Goal: Transaction & Acquisition: Purchase product/service

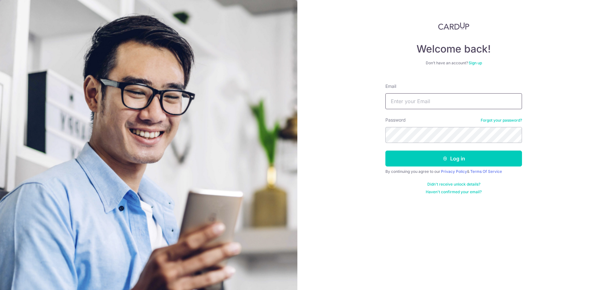
click at [452, 102] on input "Email" at bounding box center [454, 101] width 137 height 16
type input "[PERSON_NAME][EMAIL_ADDRESS][PERSON_NAME][DOMAIN_NAME]"
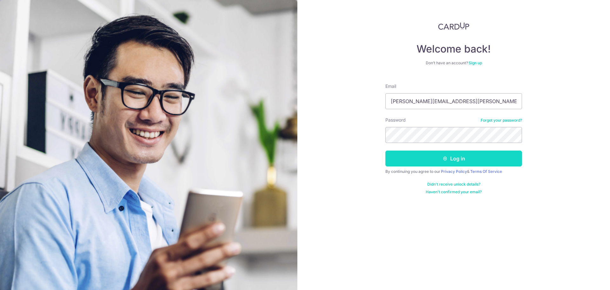
click at [430, 158] on button "Log in" at bounding box center [454, 158] width 137 height 16
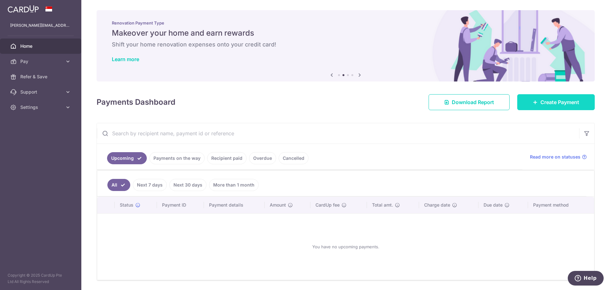
click at [541, 103] on span "Create Payment" at bounding box center [560, 102] width 39 height 8
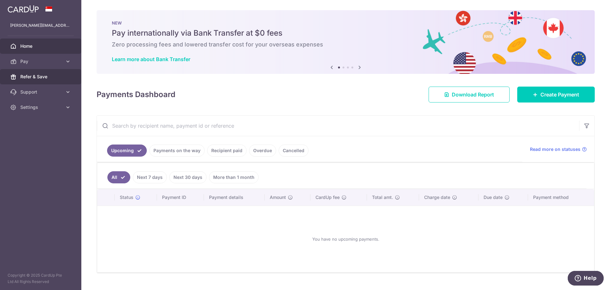
click at [66, 78] on link "Refer & Save" at bounding box center [40, 76] width 81 height 15
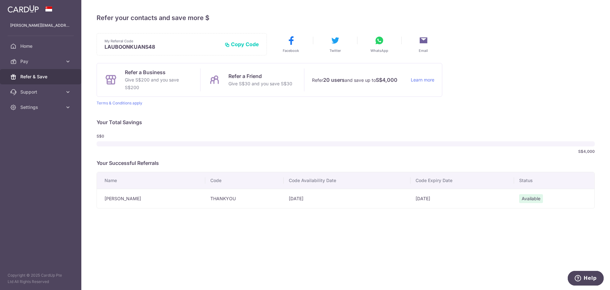
click at [260, 81] on p "Give S$30 and you save S$30" at bounding box center [261, 84] width 64 height 8
click at [260, 74] on p "Refer a Friend" at bounding box center [261, 76] width 64 height 8
click at [244, 45] on button "Copy Code" at bounding box center [242, 44] width 34 height 6
click at [523, 58] on div "My Referral Code LAUBOONKUANS48 Copy Code Copied Facebook Twitter WhatsApp Emai…" at bounding box center [346, 120] width 498 height 175
click at [59, 48] on span "Home" at bounding box center [41, 46] width 42 height 6
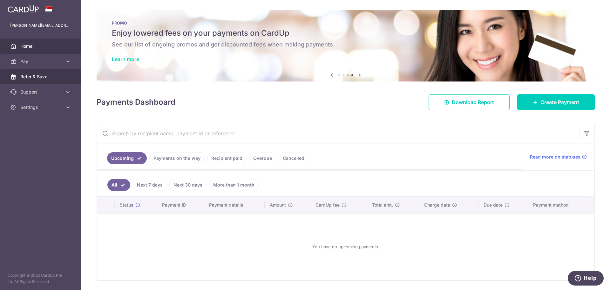
click at [55, 77] on span "Refer & Save" at bounding box center [41, 76] width 42 height 6
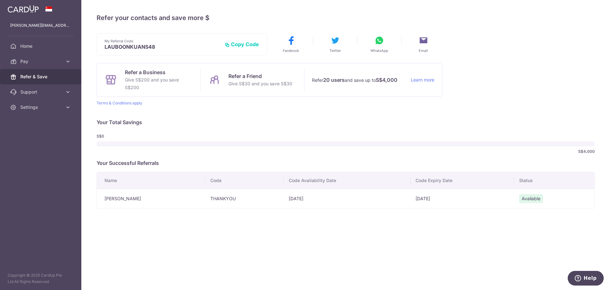
click at [258, 80] on p "Give S$30 and you save S$30" at bounding box center [261, 84] width 64 height 8
click at [246, 42] on button "Copy Code" at bounding box center [242, 44] width 34 height 6
click at [382, 45] on button "WhatsApp" at bounding box center [380, 44] width 38 height 18
click at [135, 74] on p "Refer a Business" at bounding box center [159, 72] width 68 height 8
drag, startPoint x: 284, startPoint y: 41, endPoint x: 281, endPoint y: 41, distance: 3.2
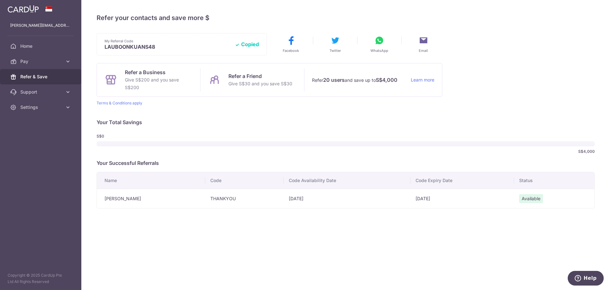
click at [281, 41] on button "Facebook" at bounding box center [291, 44] width 38 height 18
click at [385, 40] on button "WhatsApp" at bounding box center [380, 44] width 38 height 18
click at [381, 45] on icon at bounding box center [379, 40] width 10 height 10
click at [205, 198] on td "THANKYOU" at bounding box center [244, 198] width 79 height 19
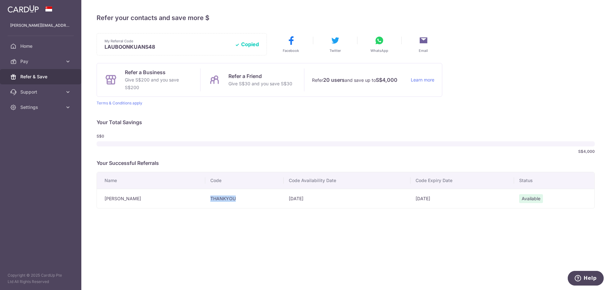
copy td "THANKYOU"
click at [34, 63] on span "Pay" at bounding box center [41, 61] width 42 height 6
click at [67, 83] on link "Payments" at bounding box center [40, 76] width 81 height 15
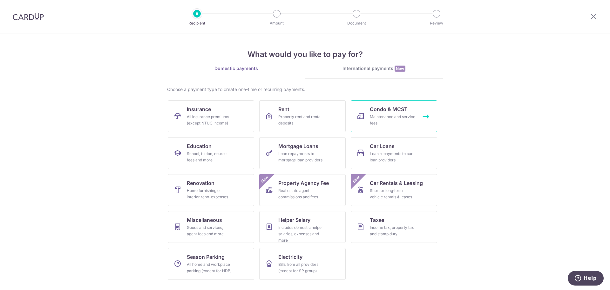
click at [392, 124] on div "Maintenance and service fees" at bounding box center [393, 119] width 46 height 13
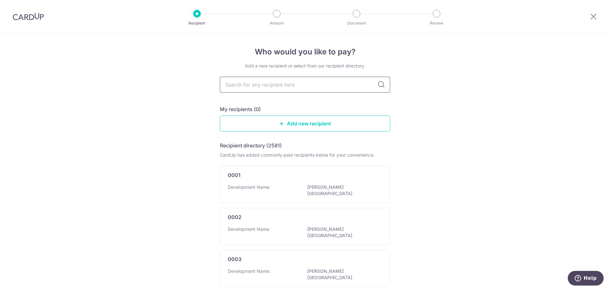
click at [317, 89] on input "text" at bounding box center [305, 85] width 170 height 16
type input "united venture"
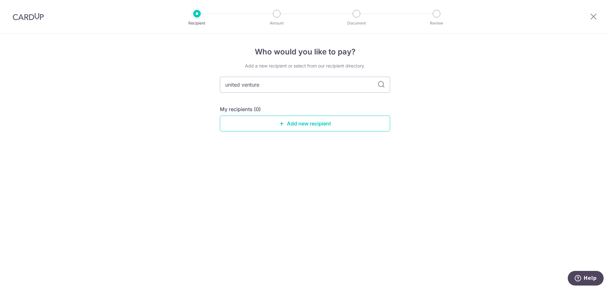
click at [369, 114] on div "My recipients (0) Add new recipient" at bounding box center [305, 118] width 170 height 26
click at [368, 120] on link "Add new recipient" at bounding box center [305, 123] width 170 height 16
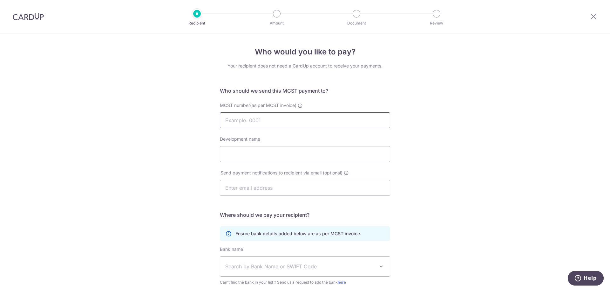
click at [368, 120] on input "MCST number(as per MCST invoice)" at bounding box center [305, 120] width 170 height 16
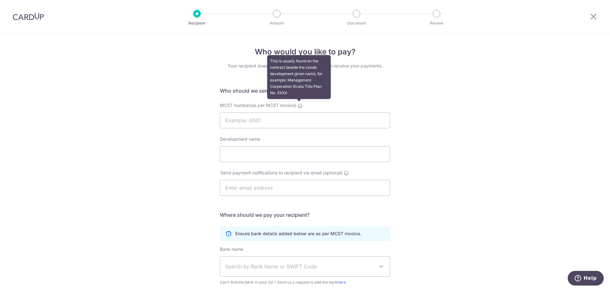
click at [299, 104] on icon at bounding box center [300, 105] width 5 height 5
click at [299, 112] on input "MCST number(as per MCST invoice) This is usually found on the contract beside t…" at bounding box center [305, 120] width 170 height 16
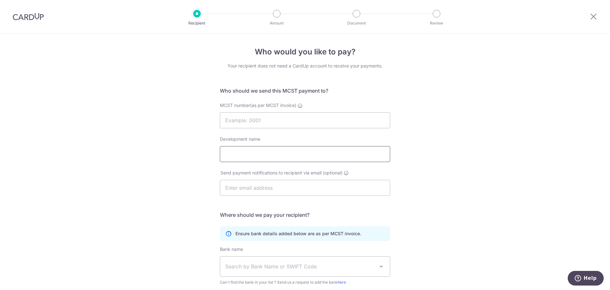
click at [282, 151] on input "Development name" at bounding box center [305, 154] width 170 height 16
type input "The Watergardens"
click at [294, 185] on input "text" at bounding box center [305, 188] width 170 height 16
type input "[PERSON_NAME][EMAIL_ADDRESS][PERSON_NAME][DOMAIN_NAME]"
click at [278, 123] on input "MCST number(as per MCST invoice)" at bounding box center [305, 120] width 170 height 16
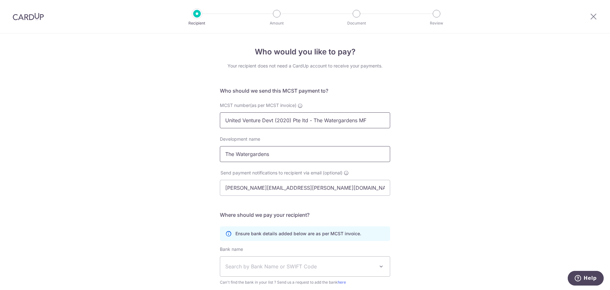
type input "United Venture Devt (2020) Pte ltd - The Watergardens MF"
click at [286, 152] on input "The Watergardens" at bounding box center [305, 154] width 170 height 16
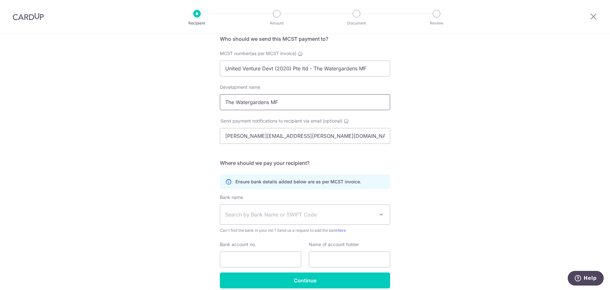
scroll to position [64, 0]
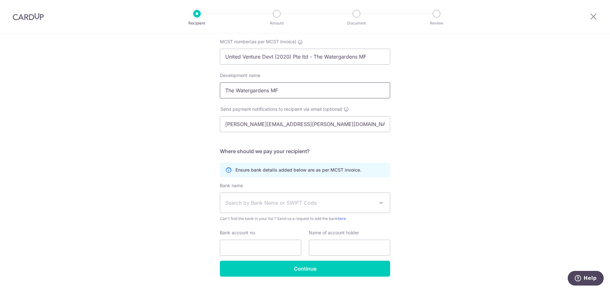
type input "The Watergardens MF"
click at [301, 197] on span "Search by Bank Name or SWIFT Code" at bounding box center [305, 203] width 170 height 20
click at [300, 199] on span "Search by Bank Name or SWIFT Code" at bounding box center [299, 203] width 149 height 8
click at [307, 209] on span "Search by Bank Name or SWIFT Code" at bounding box center [305, 203] width 170 height 20
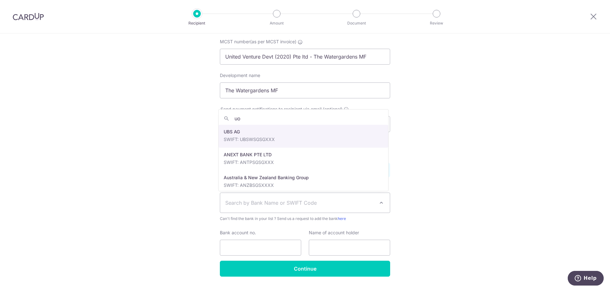
type input "uob"
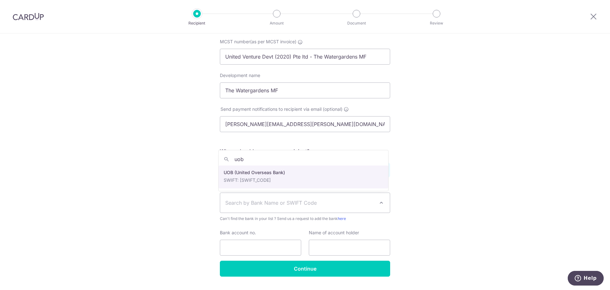
select select "18"
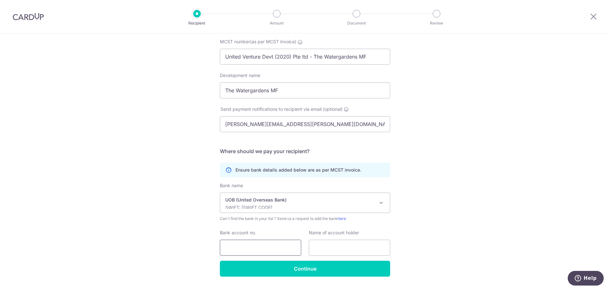
click at [272, 247] on input "Bank account no." at bounding box center [260, 247] width 81 height 16
type input "4513124427"
click at [324, 245] on input "text" at bounding box center [349, 247] width 81 height 16
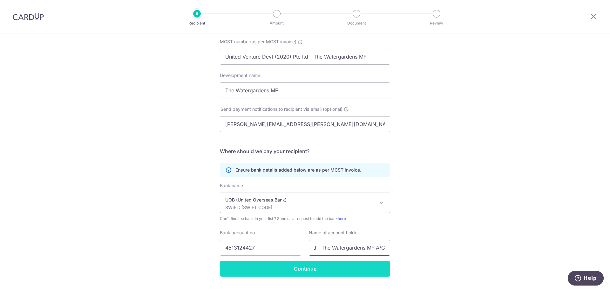
type input "United Venture Devt (2020) Pte Ltd - The Watergardens MF A/C"
click at [344, 264] on input "Continue" at bounding box center [305, 268] width 170 height 16
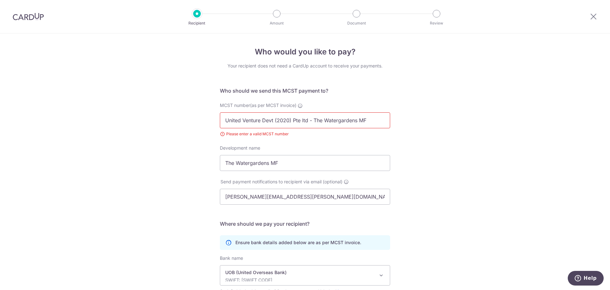
scroll to position [89, 0]
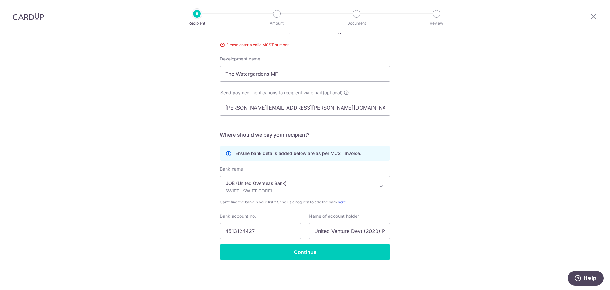
click at [374, 34] on input "United Venture Devt (2020) Pte ltd - The Watergardens MF" at bounding box center [305, 31] width 170 height 16
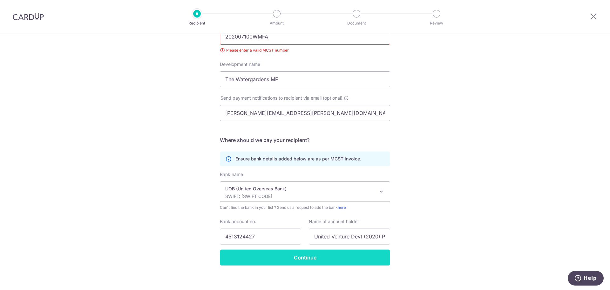
type input "202007100WMFA"
click at [263, 256] on input "Continue" at bounding box center [305, 257] width 170 height 16
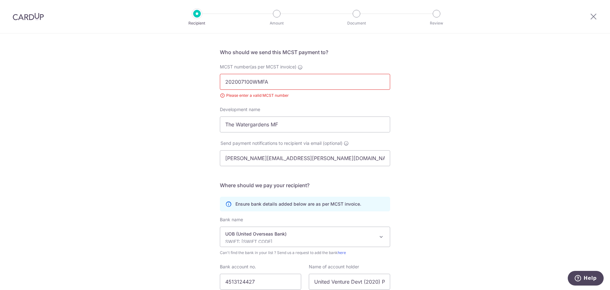
scroll to position [25, 0]
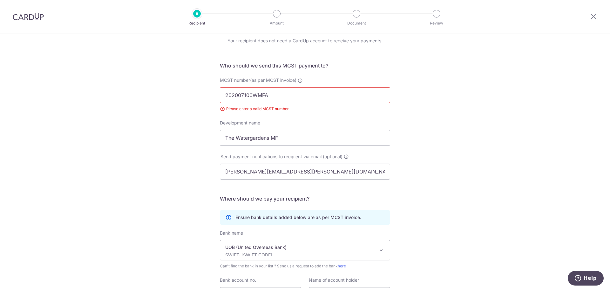
click at [285, 95] on input "202007100WMFA" at bounding box center [305, 95] width 170 height 16
click at [287, 90] on input "202007100WMFA" at bounding box center [305, 95] width 170 height 16
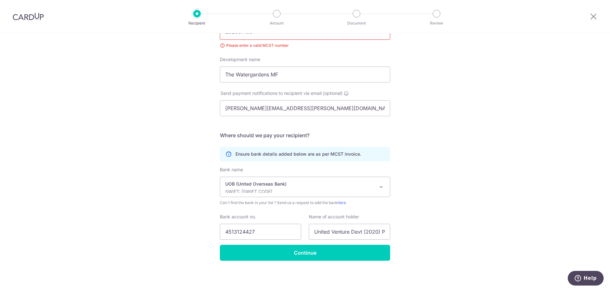
scroll to position [89, 0]
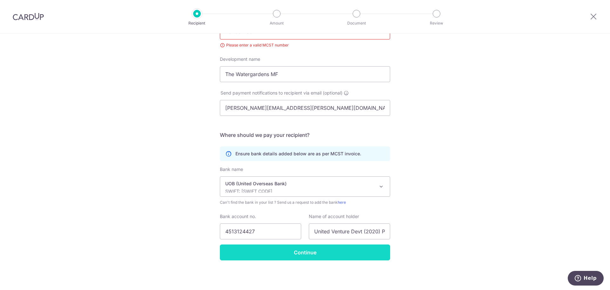
type input "202007100"
click at [280, 247] on input "Continue" at bounding box center [305, 252] width 170 height 16
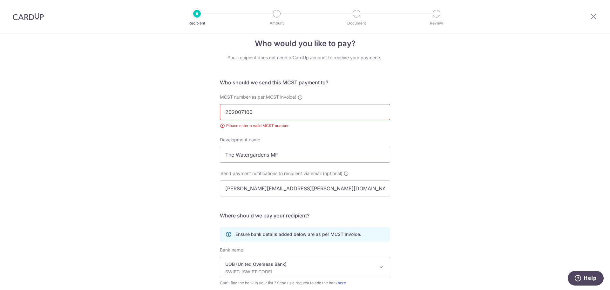
scroll to position [0, 0]
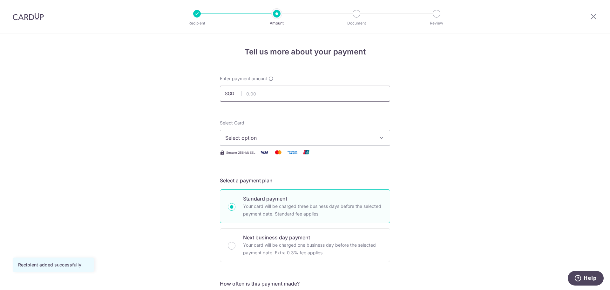
click at [301, 97] on input "text" at bounding box center [305, 94] width 170 height 16
type input "1,242.34"
click at [298, 144] on button "Select option" at bounding box center [305, 138] width 170 height 16
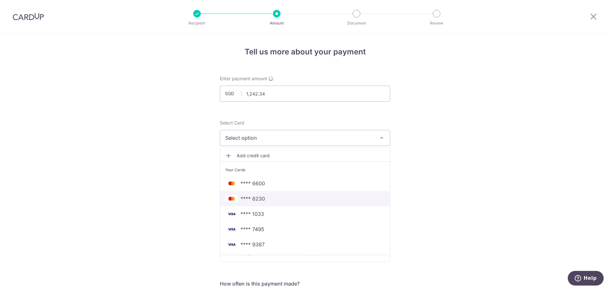
click at [276, 197] on span "**** 6230" at bounding box center [305, 199] width 160 height 8
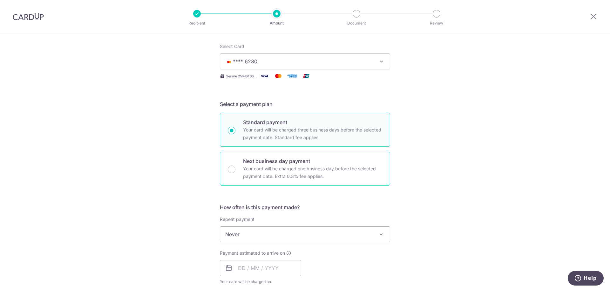
scroll to position [192, 0]
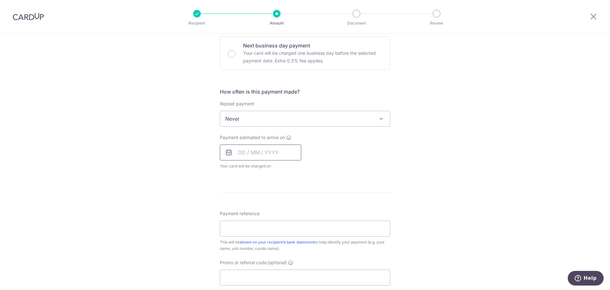
click at [279, 154] on input "text" at bounding box center [260, 152] width 81 height 16
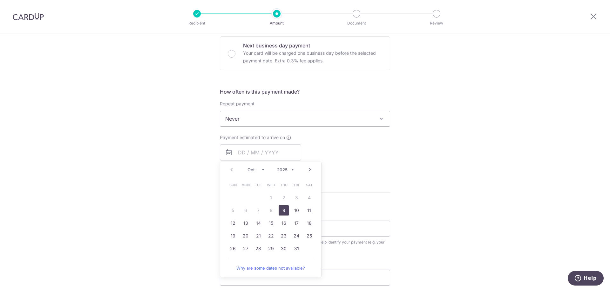
click at [285, 210] on link "9" at bounding box center [284, 210] width 10 height 10
type input "09/10/2025"
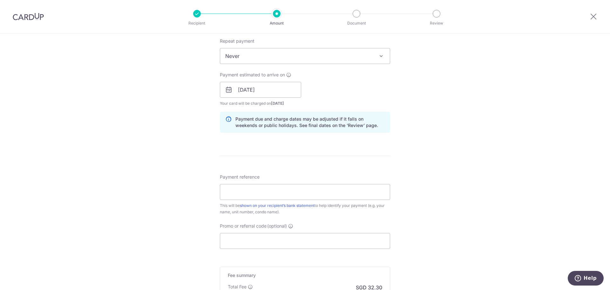
scroll to position [255, 0]
click at [318, 188] on input "Payment reference" at bounding box center [305, 191] width 170 height 16
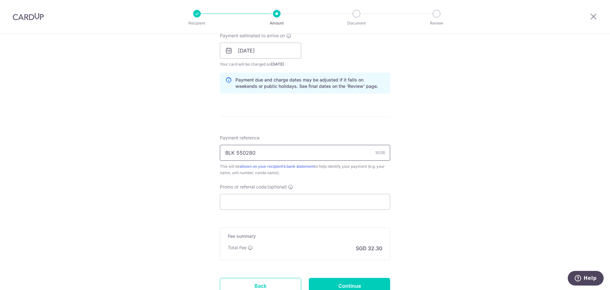
scroll to position [294, 0]
type input "BLK 550280"
click at [317, 201] on input "Promo or referral code (optional)" at bounding box center [305, 201] width 170 height 16
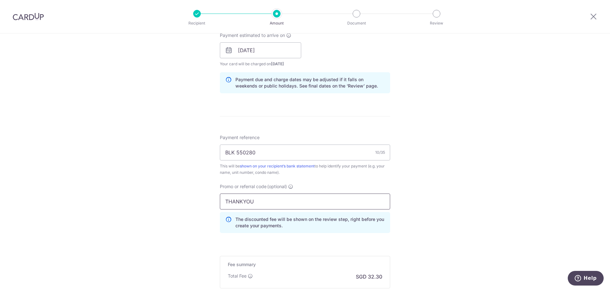
type input "THANKYOU"
click at [414, 173] on div "Tell us more about your payment Enter payment amount SGD 1,242.34 1242.34 Recip…" at bounding box center [305, 55] width 610 height 630
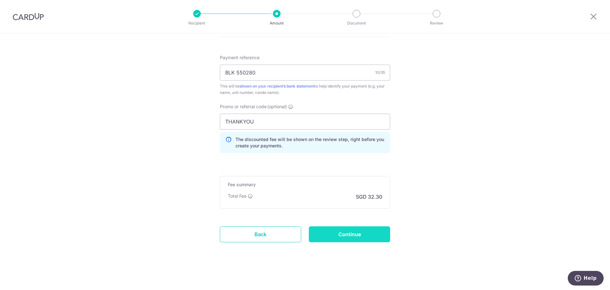
click at [370, 238] on input "Continue" at bounding box center [349, 234] width 81 height 16
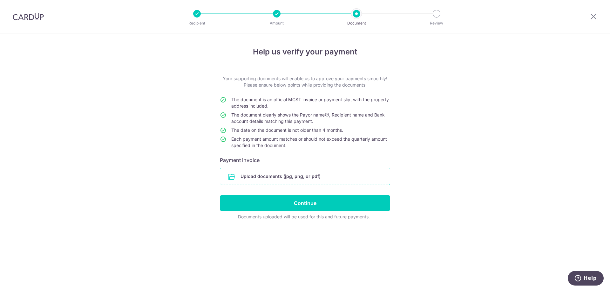
click at [353, 179] on input "file" at bounding box center [305, 176] width 170 height 17
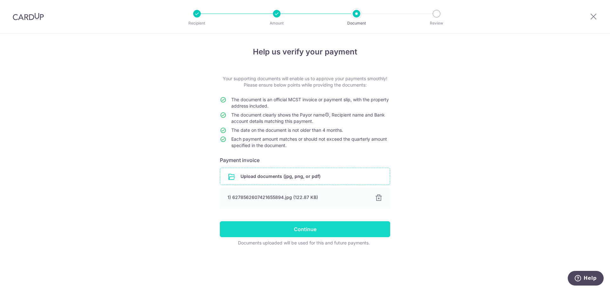
click at [337, 228] on input "Continue" at bounding box center [305, 229] width 170 height 16
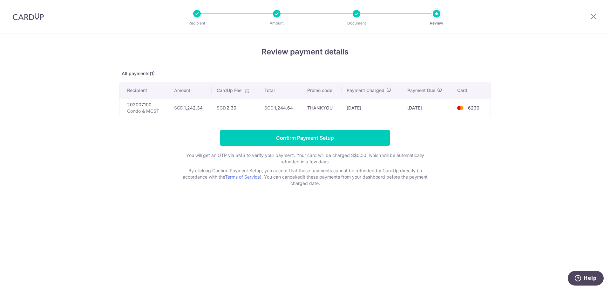
click at [276, 14] on div at bounding box center [277, 14] width 8 height 8
click at [196, 14] on div at bounding box center [197, 14] width 8 height 8
drag, startPoint x: 241, startPoint y: 173, endPoint x: 242, endPoint y: 170, distance: 3.6
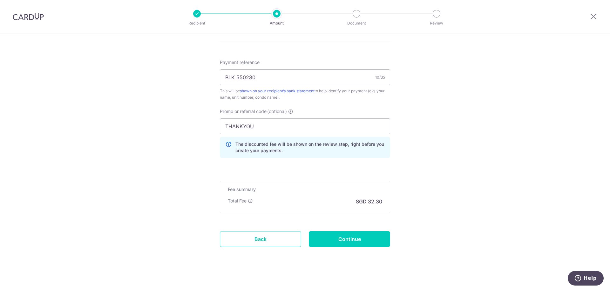
scroll to position [374, 0]
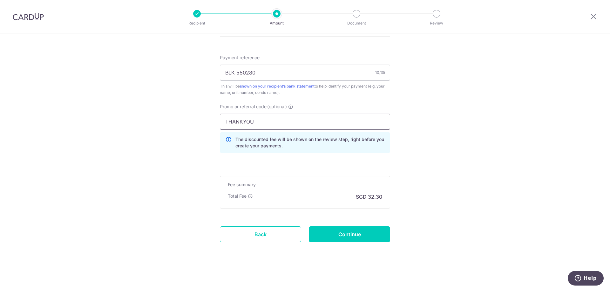
click at [285, 124] on input "THANKYOU" at bounding box center [305, 121] width 170 height 16
paste input "MILELION"
type input "MILELION"
click at [342, 237] on input "Continue" at bounding box center [349, 234] width 81 height 16
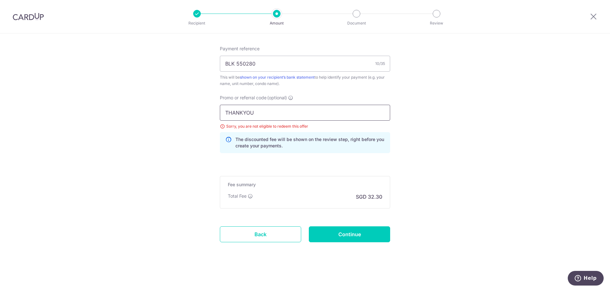
click at [269, 113] on input "THANKYOU" at bounding box center [305, 113] width 170 height 16
paste input "MILELION"
type input "MILELION"
drag, startPoint x: 339, startPoint y: 186, endPoint x: 344, endPoint y: 194, distance: 8.6
click at [344, 194] on div "Total Fee SGD 32.30" at bounding box center [305, 197] width 154 height 8
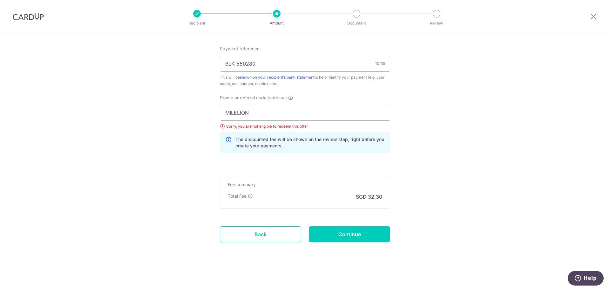
click at [339, 237] on input "Continue" at bounding box center [349, 234] width 81 height 16
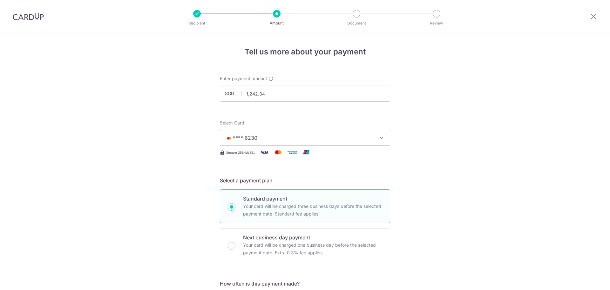
scroll to position [382, 0]
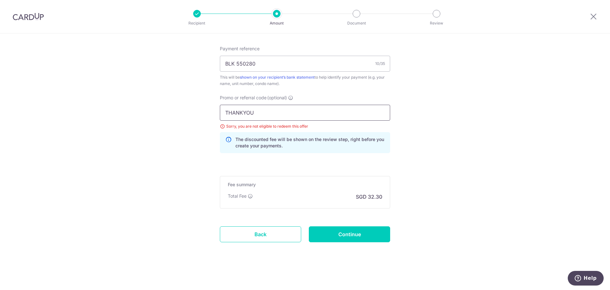
click at [300, 115] on input "THANKYOU" at bounding box center [305, 113] width 170 height 16
drag, startPoint x: 333, startPoint y: 233, endPoint x: 337, endPoint y: 234, distance: 3.9
click at [337, 234] on input "Continue" at bounding box center [349, 234] width 81 height 16
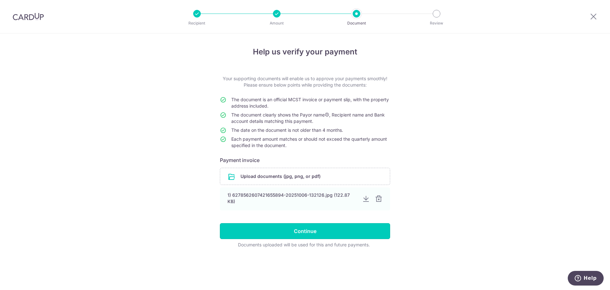
click at [344, 233] on input "Continue" at bounding box center [305, 231] width 170 height 16
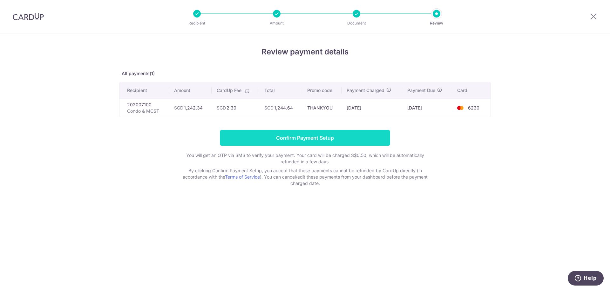
click at [341, 137] on input "Confirm Payment Setup" at bounding box center [305, 138] width 170 height 16
